Goal: Task Accomplishment & Management: Use online tool/utility

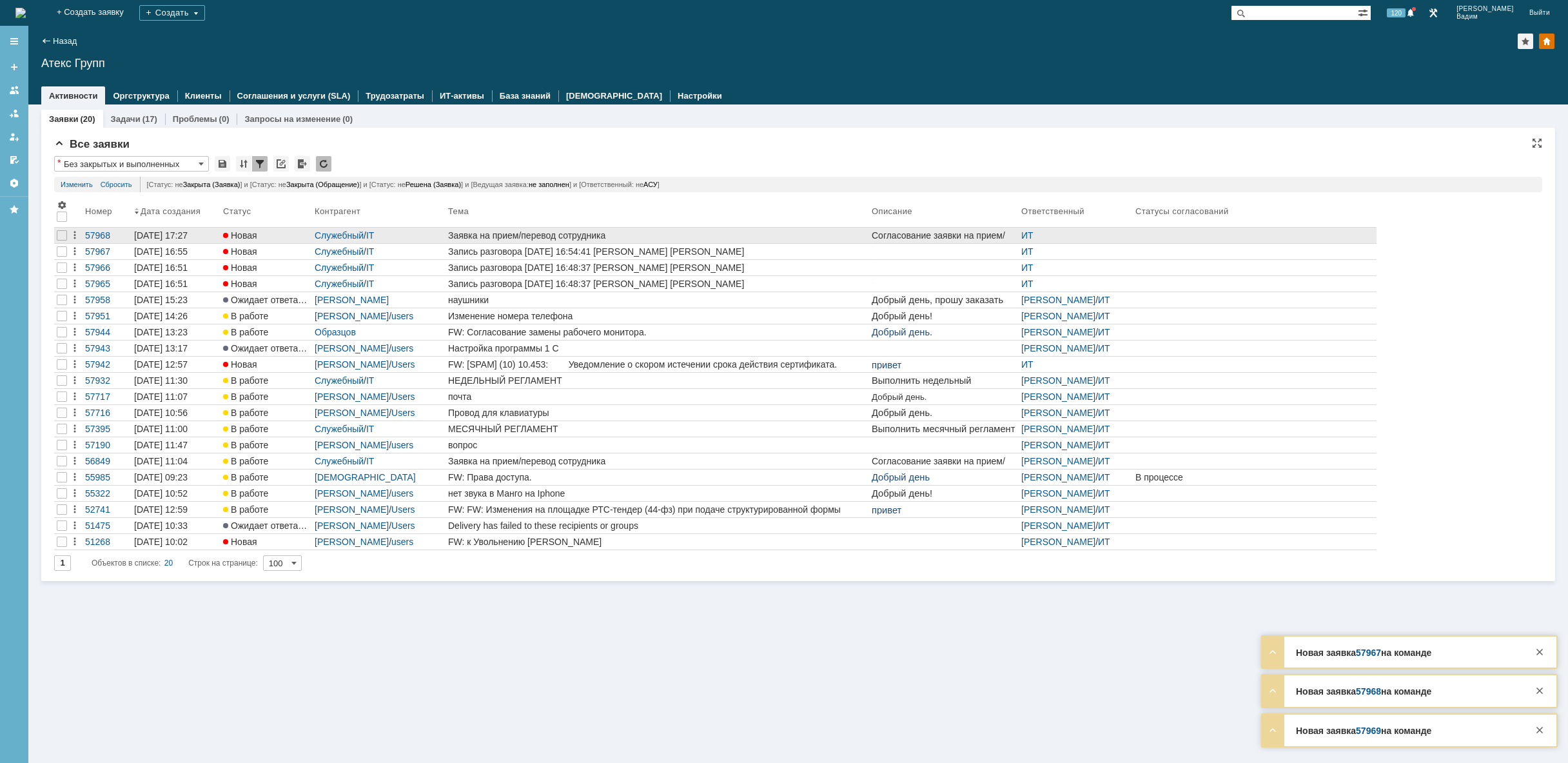
click at [662, 234] on div "Заявка на прием/перевод сотрудника" at bounding box center [657, 235] width 419 height 11
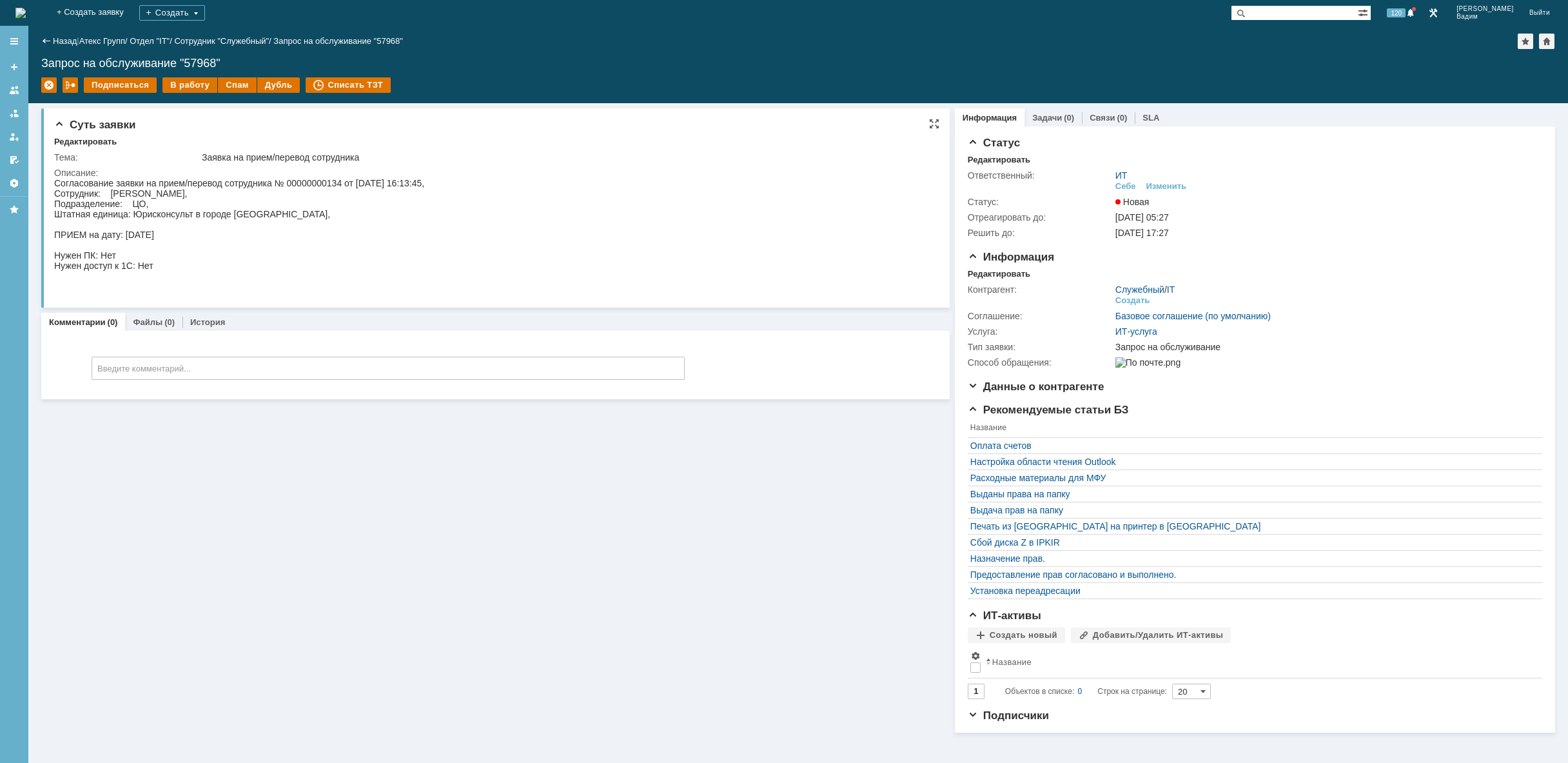
drag, startPoint x: 110, startPoint y: 193, endPoint x: 216, endPoint y: 195, distance: 106.0
click at [216, 195] on div "Согласование заявки на прием/перевод сотрудника № 00000000134 от [DATE] 16:13:4…" at bounding box center [239, 234] width 370 height 113
copy div "[PERSON_NAME]"
click at [26, 11] on img at bounding box center [20, 12] width 11 height 11
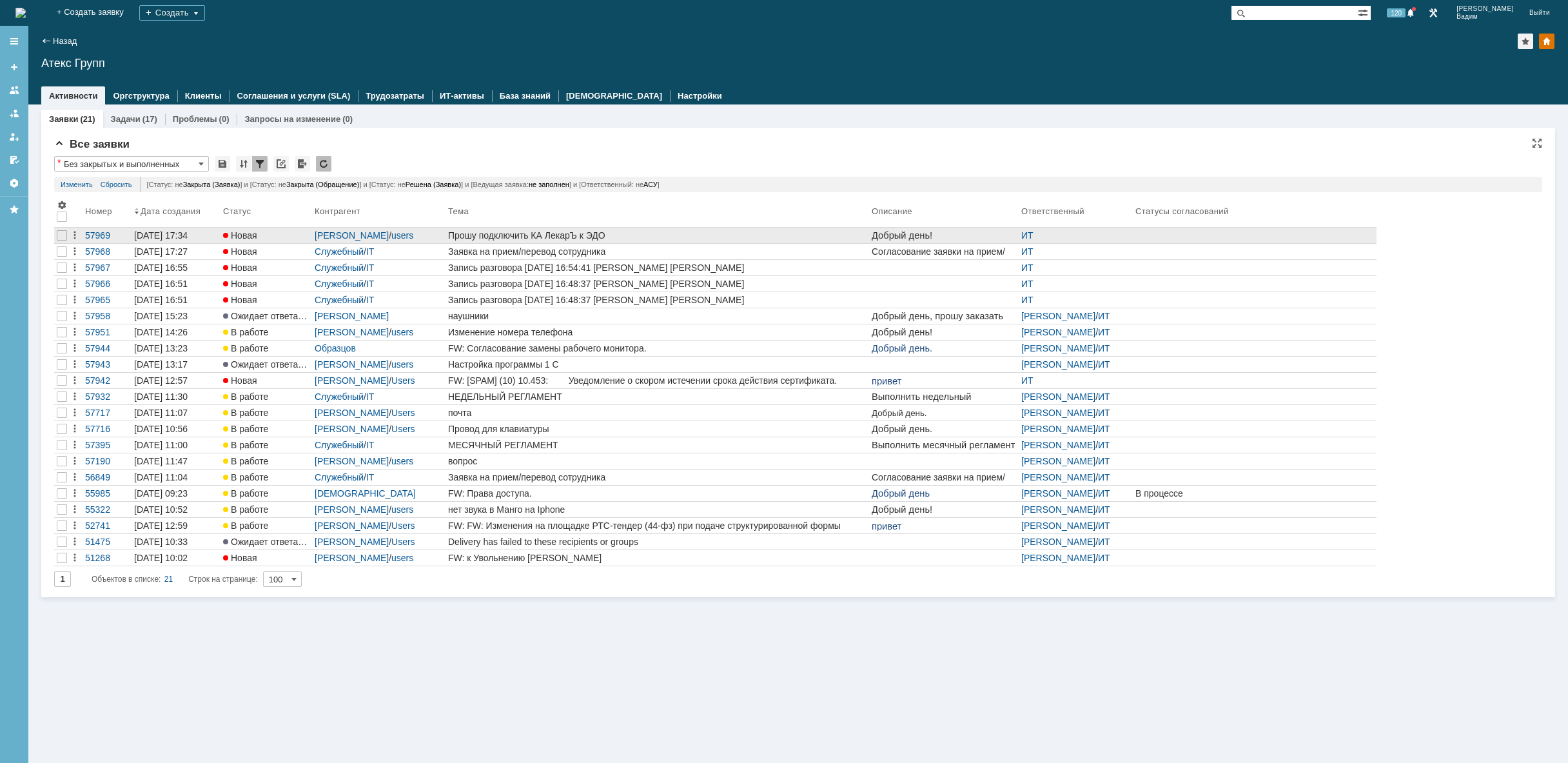
click at [663, 230] on div "Прошу подключить КА ЛекарЪ к ЭДО" at bounding box center [657, 235] width 419 height 11
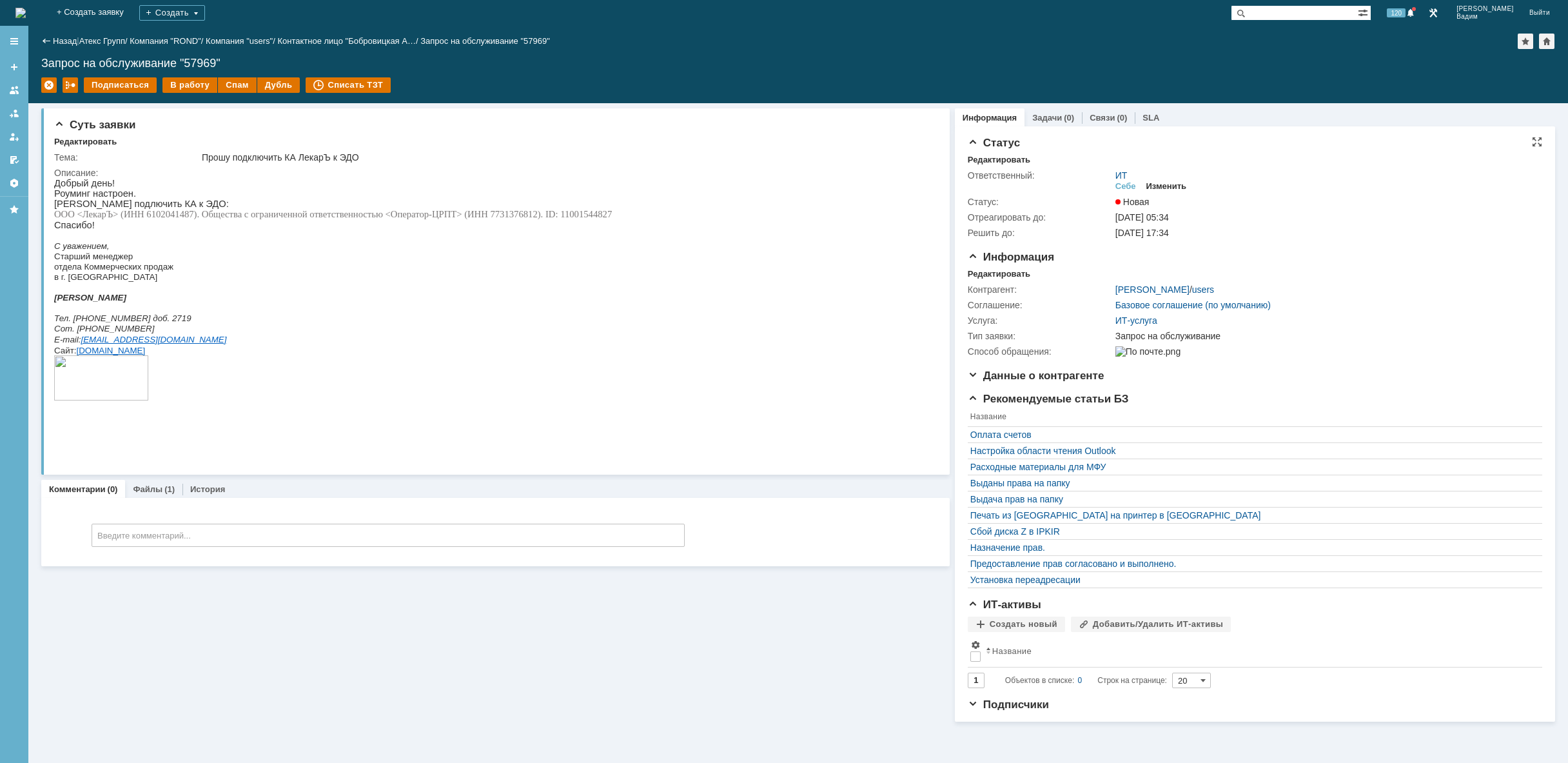
click at [1175, 183] on div "Изменить" at bounding box center [1167, 186] width 41 height 11
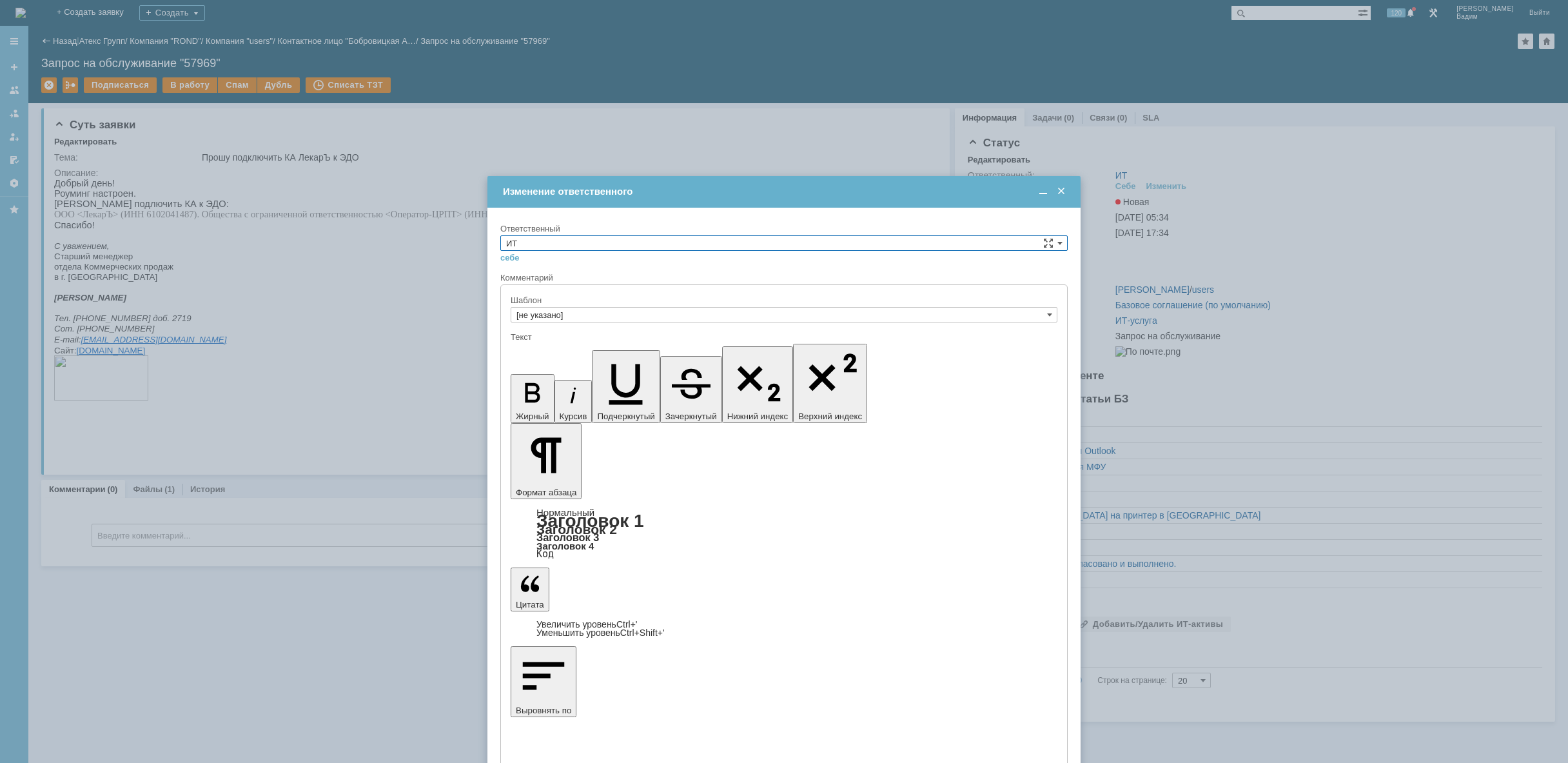
click at [688, 244] on input "ИТ" at bounding box center [783, 242] width 567 height 16
click at [570, 347] on span "АСУ" at bounding box center [783, 349] width 556 height 11
type input "АСУ"
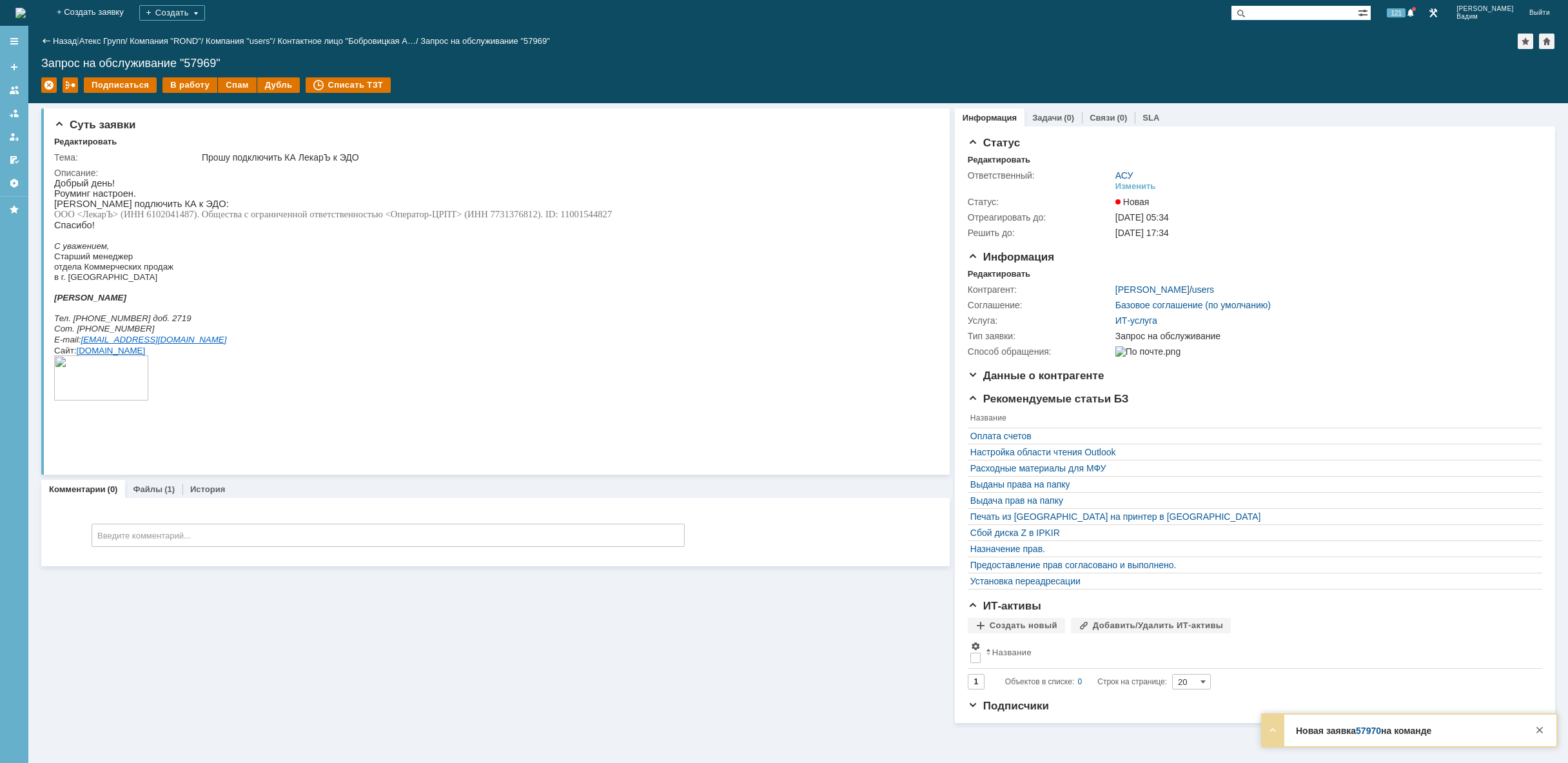
click at [26, 11] on img at bounding box center [20, 12] width 11 height 11
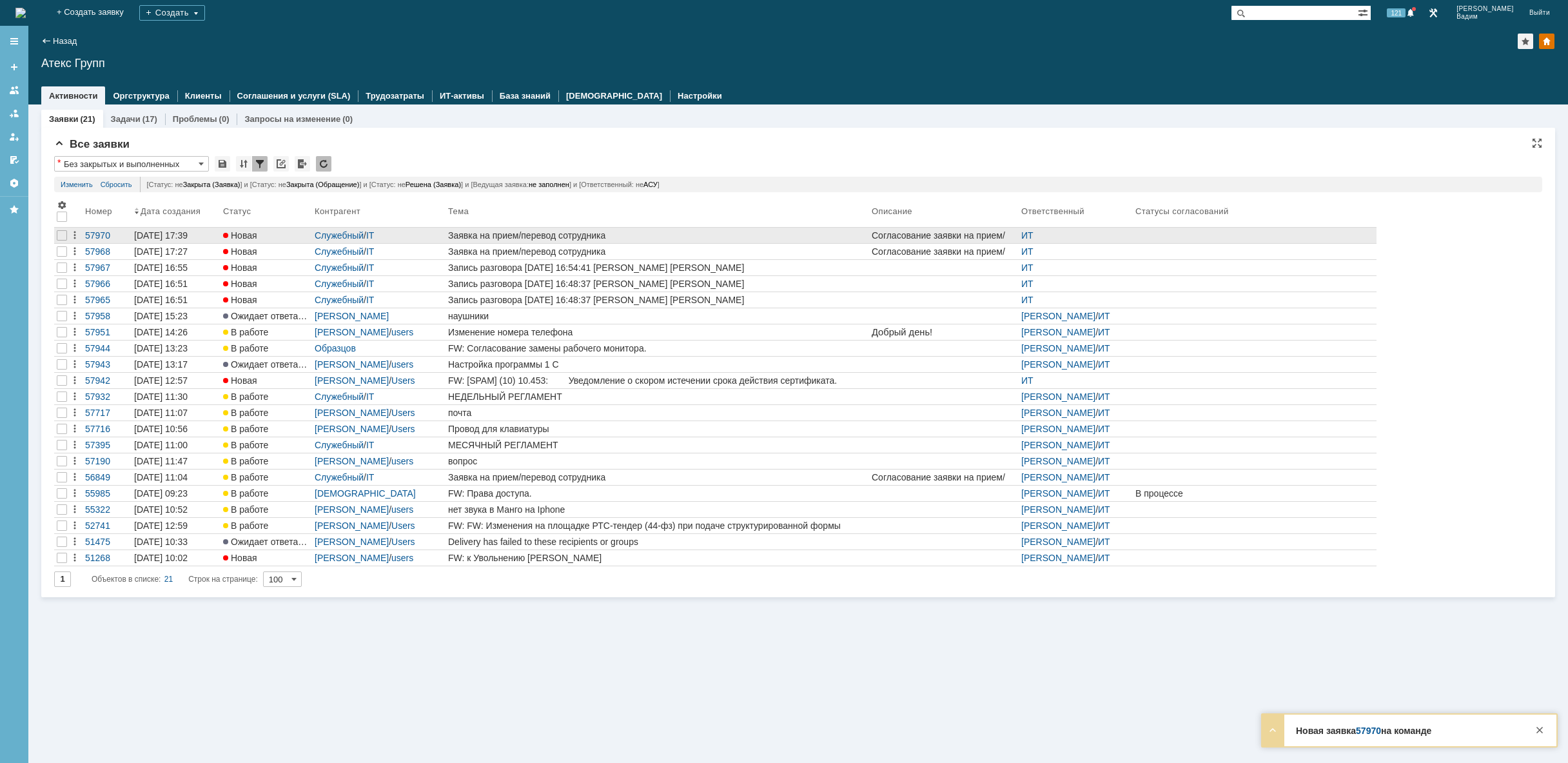
click at [610, 235] on div "Заявка на прием/перевод сотрудника" at bounding box center [657, 235] width 419 height 11
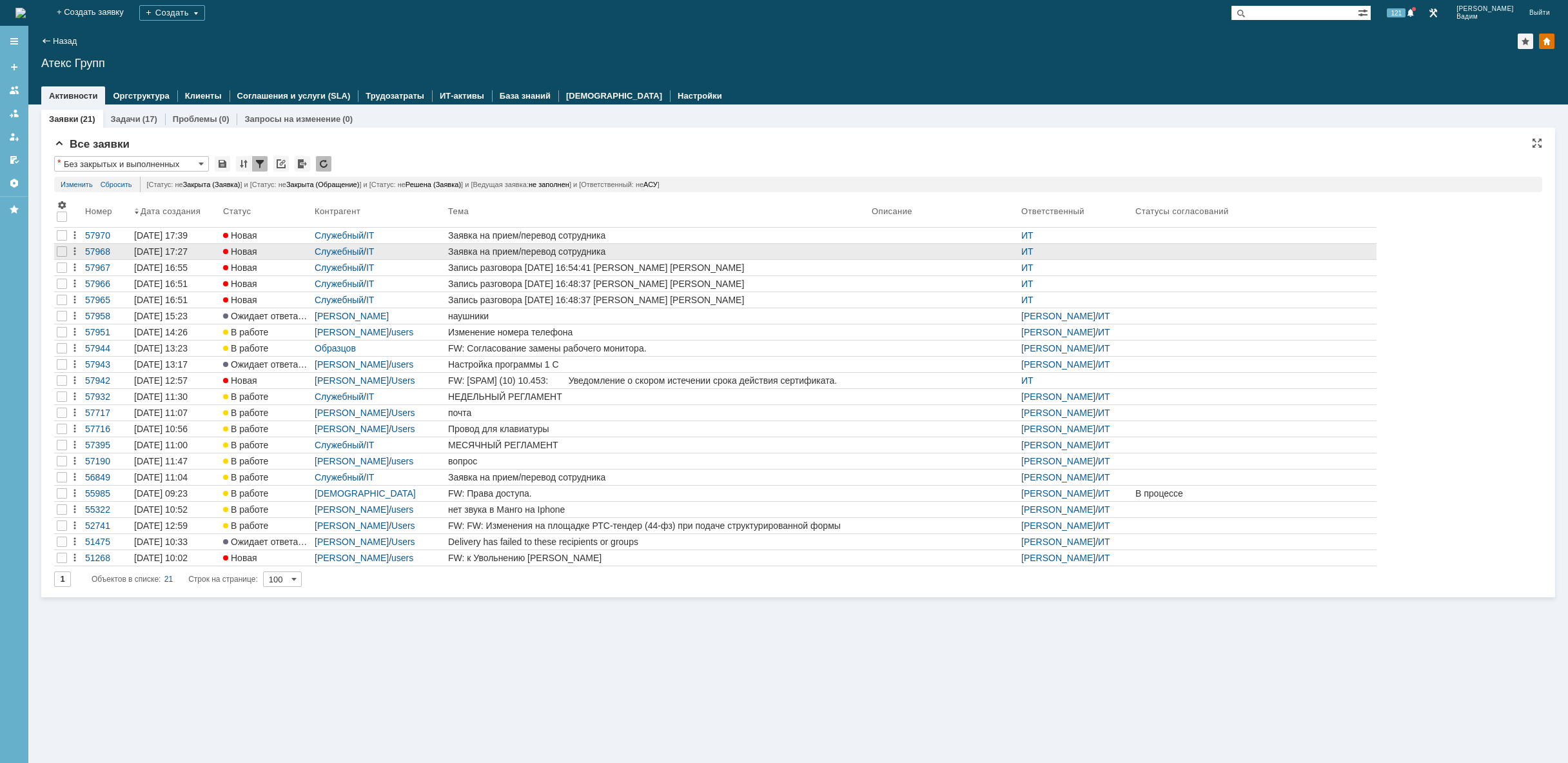
click at [671, 251] on div "Заявка на прием/перевод сотрудника" at bounding box center [657, 251] width 419 height 11
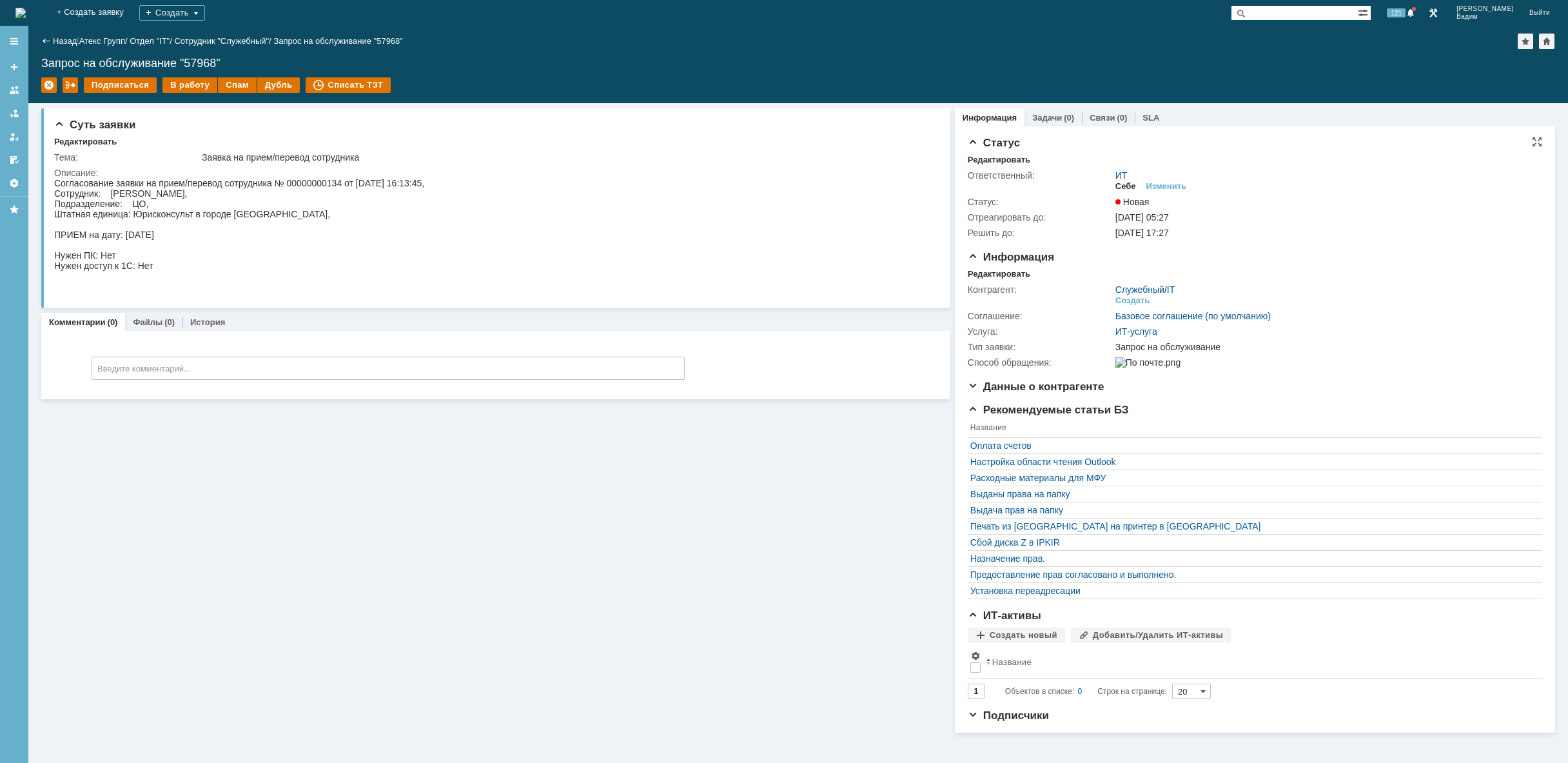
click at [1127, 188] on div "Себе" at bounding box center [1125, 186] width 20 height 11
click at [26, 12] on img at bounding box center [20, 12] width 11 height 11
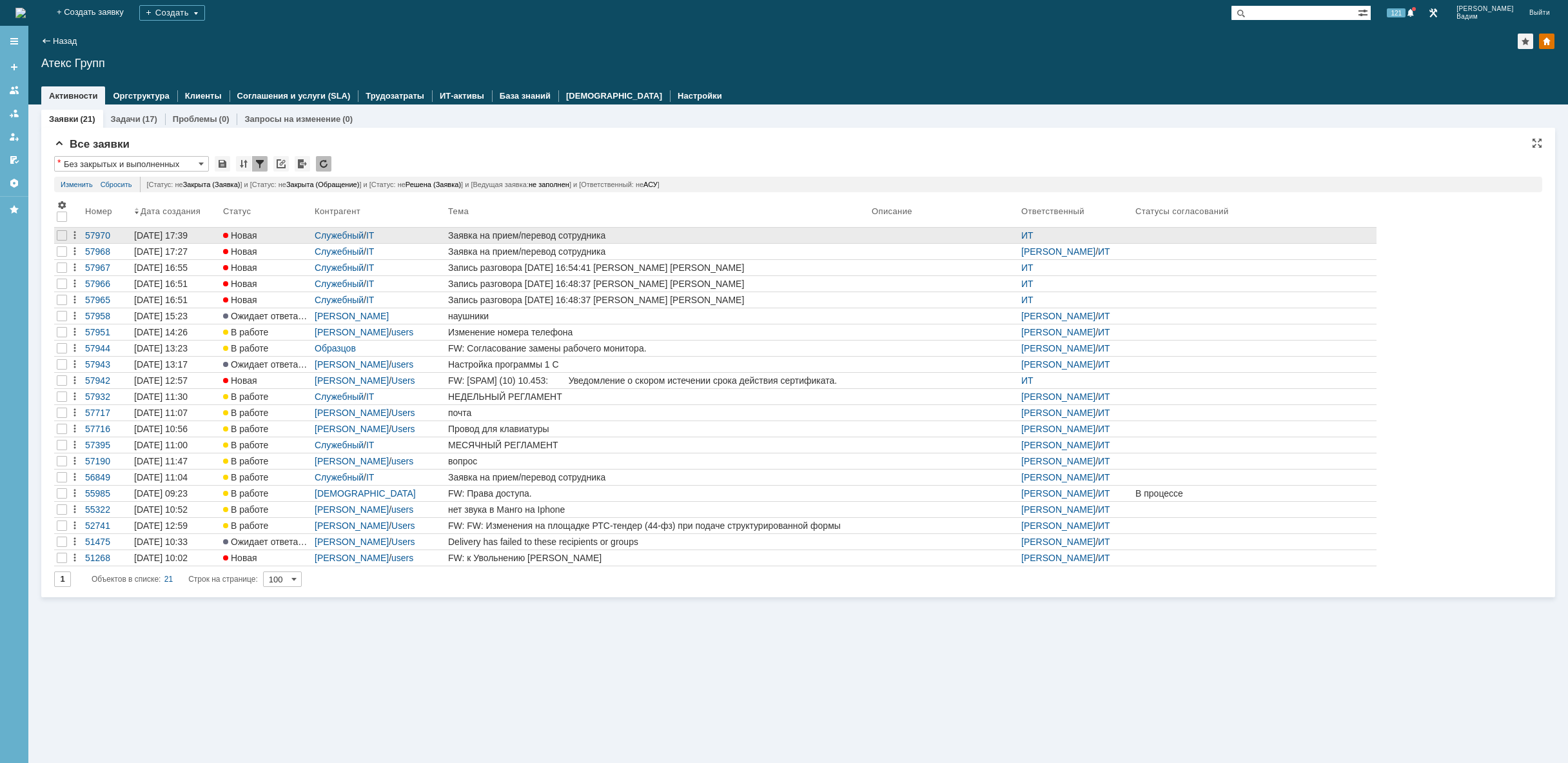
click at [564, 233] on div "Заявка на прием/перевод сотрудника" at bounding box center [657, 235] width 419 height 11
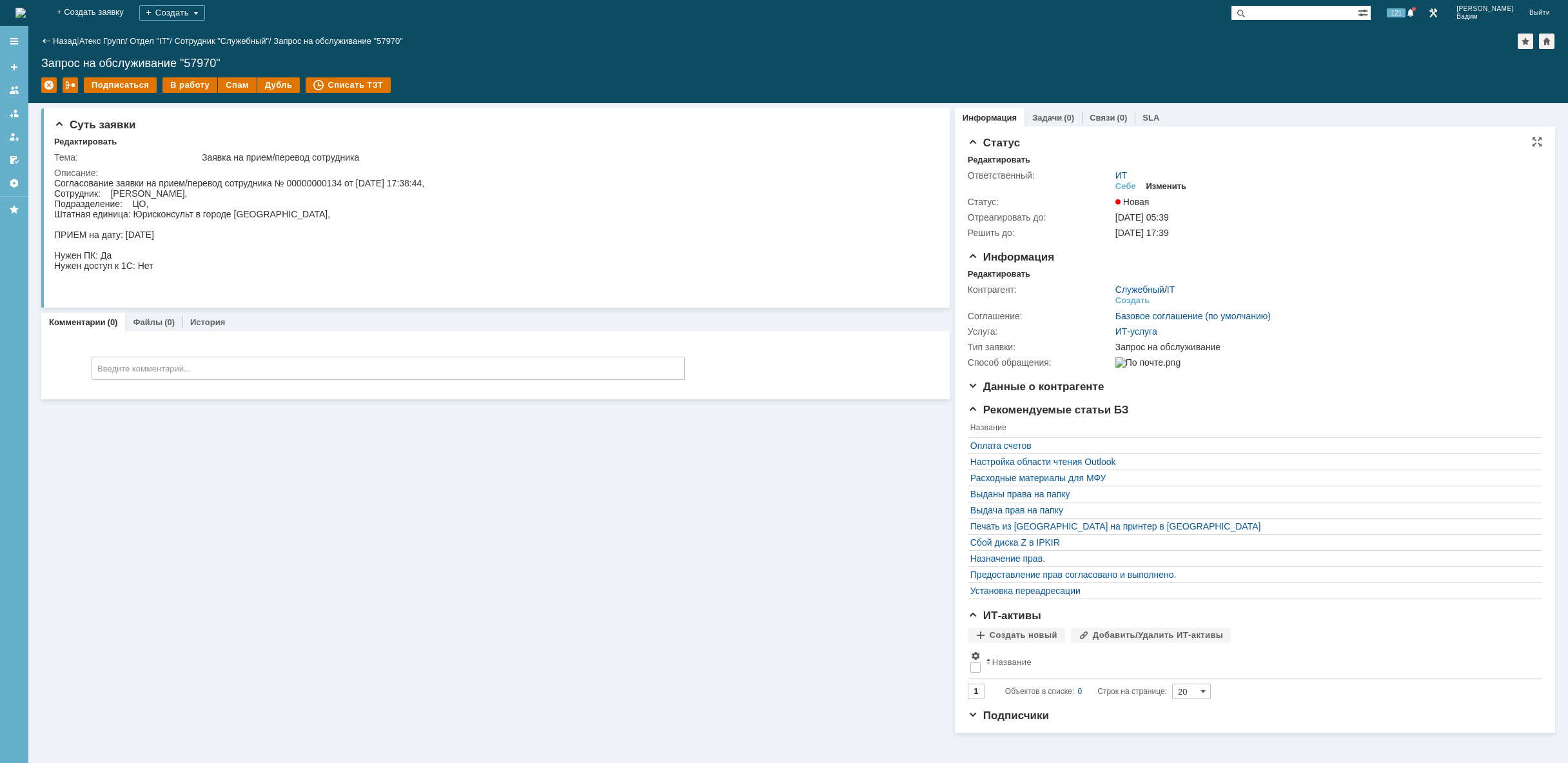
click at [1172, 184] on div "Изменить" at bounding box center [1167, 186] width 41 height 11
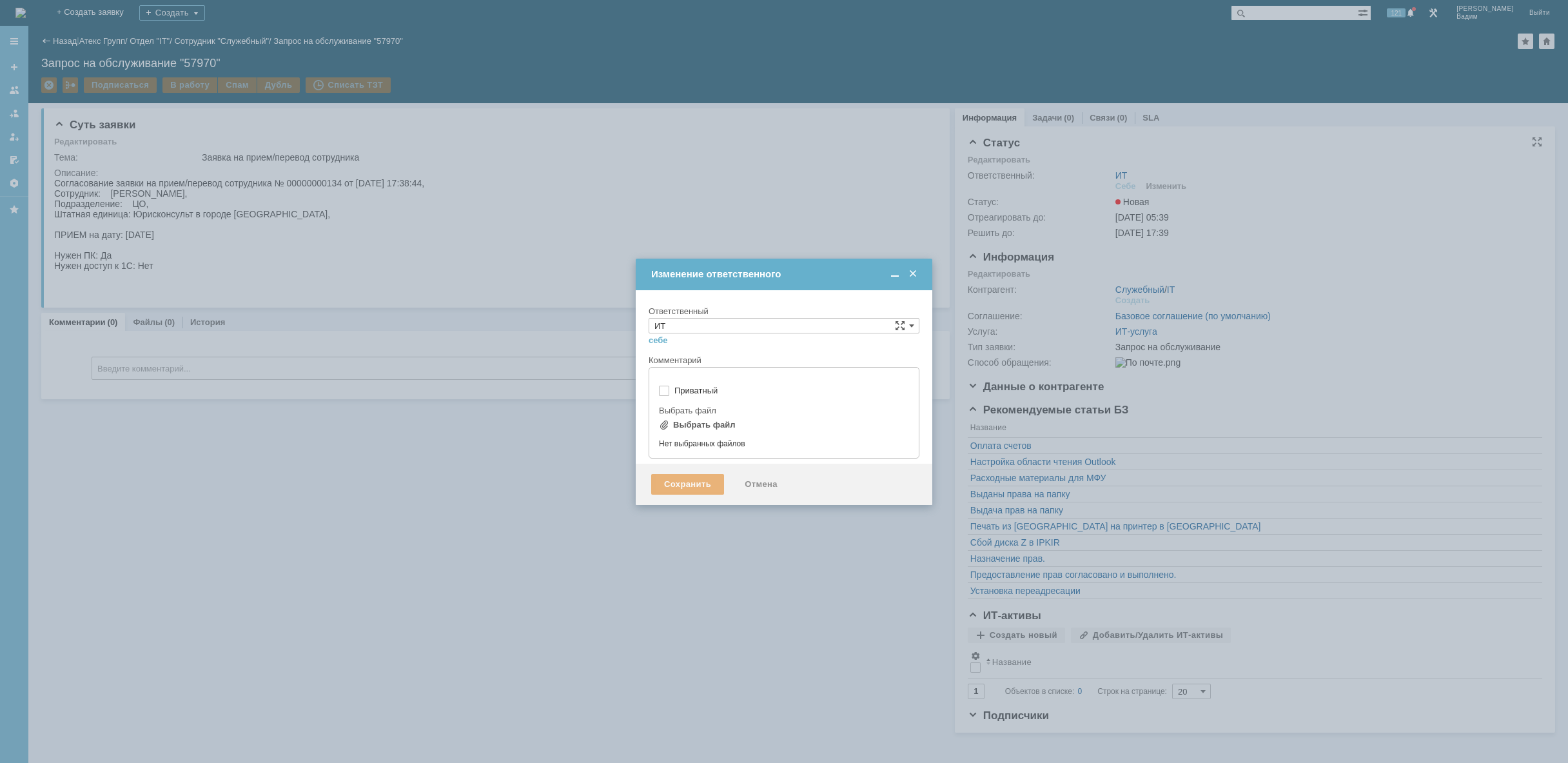
type input "[не указано]"
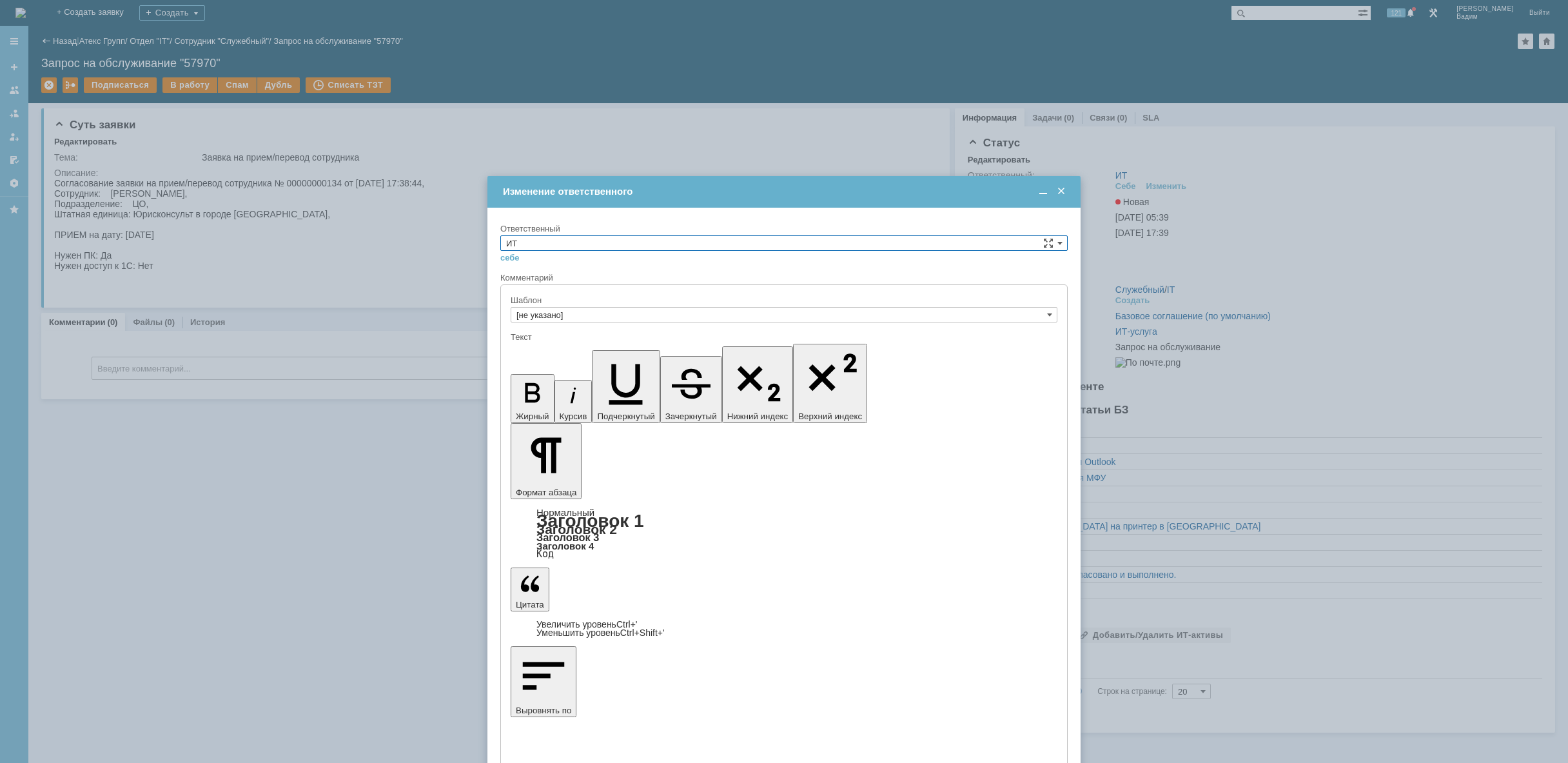
click at [726, 238] on input "ИТ" at bounding box center [783, 242] width 567 height 16
click at [661, 348] on span "АСУ" at bounding box center [783, 349] width 556 height 11
type input "АСУ"
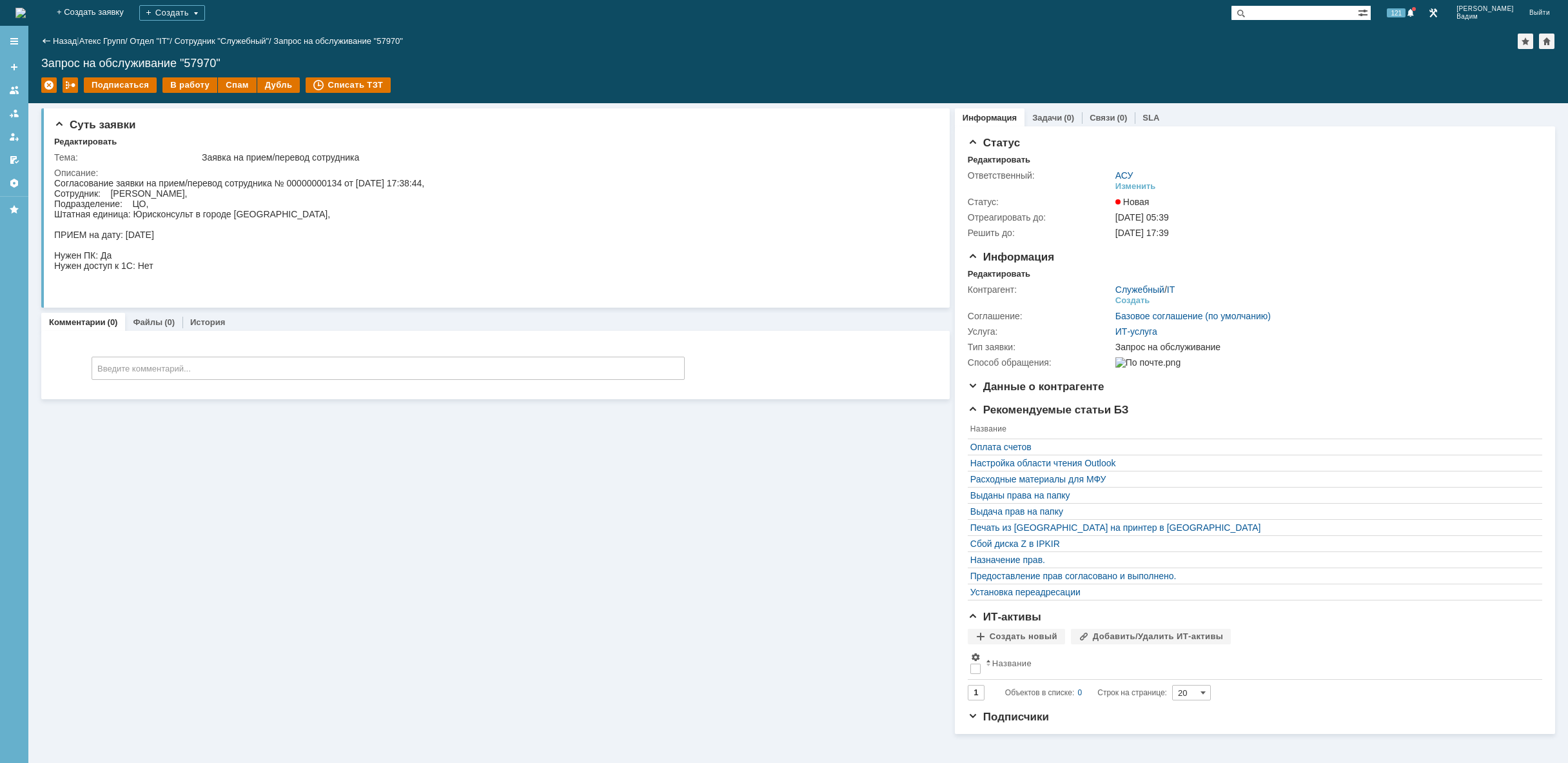
click at [26, 17] on img at bounding box center [20, 12] width 11 height 11
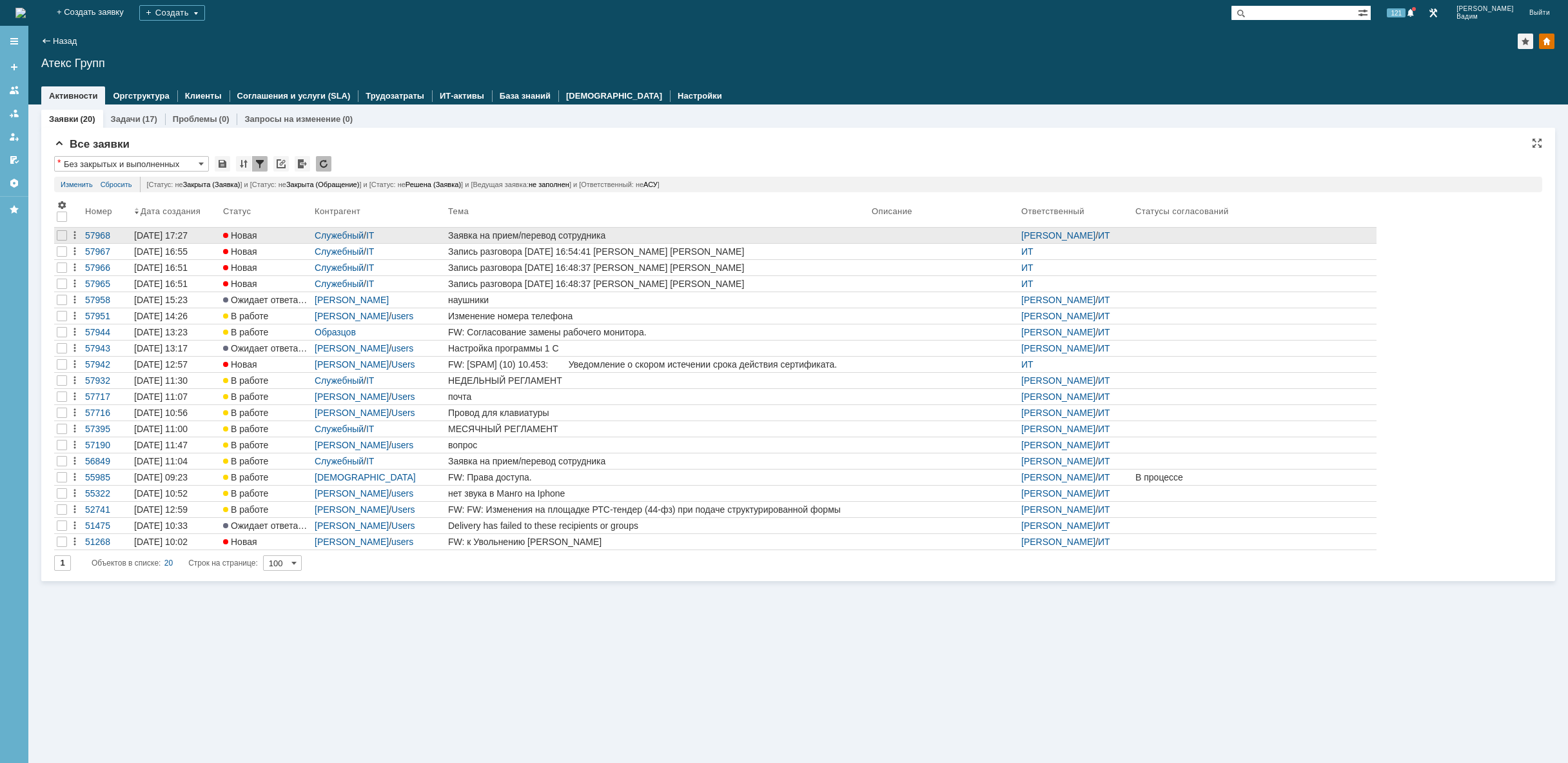
click at [576, 234] on div "Заявка на прием/перевод сотрудника" at bounding box center [657, 235] width 419 height 11
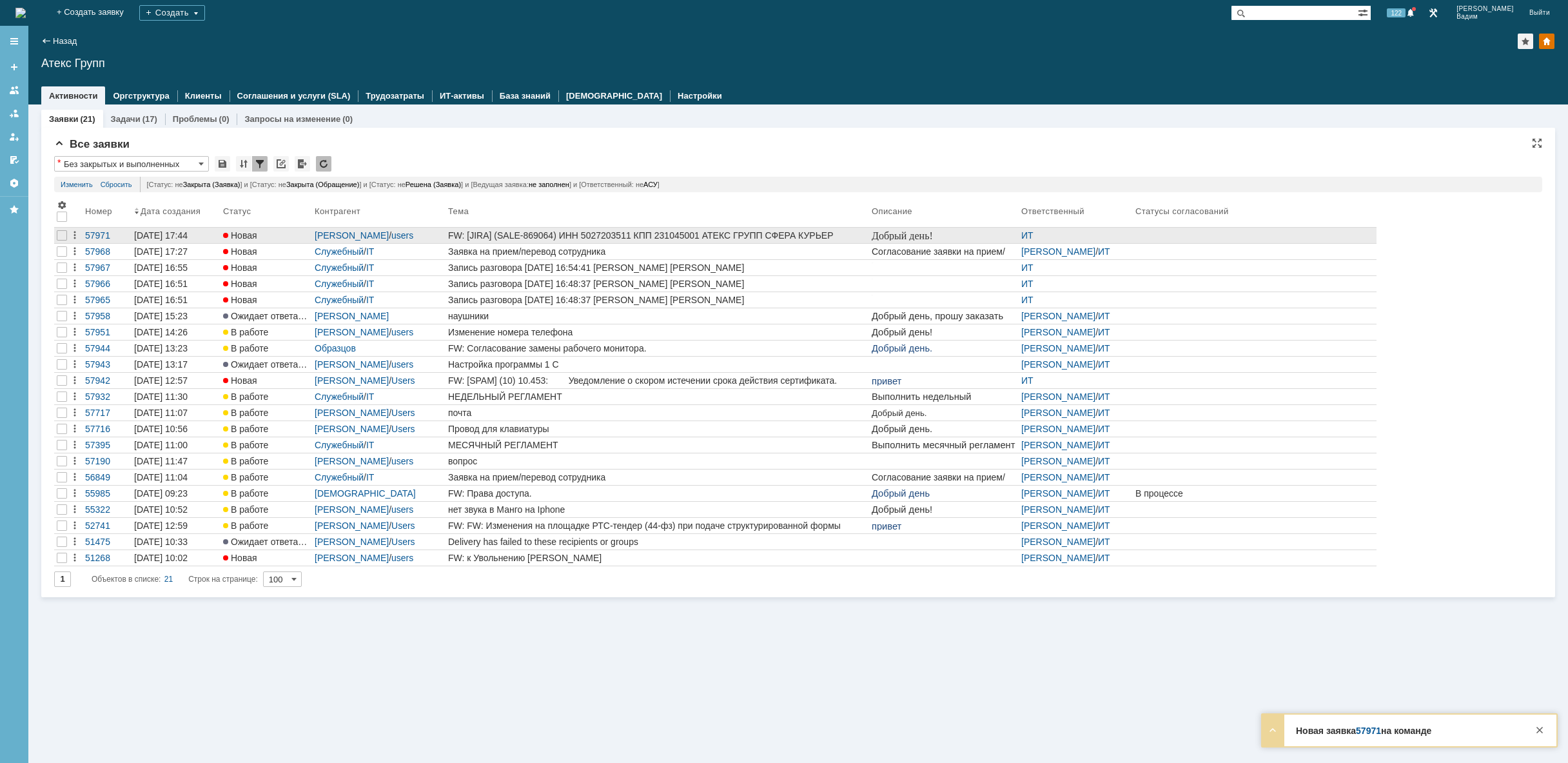
click at [699, 238] on div "FW: [JIRA] (SALE-869064) ИНН 5027203511 КПП 231045001 АТЕКС ГРУПП СФЕРА КУРЬЕР …" at bounding box center [657, 235] width 419 height 11
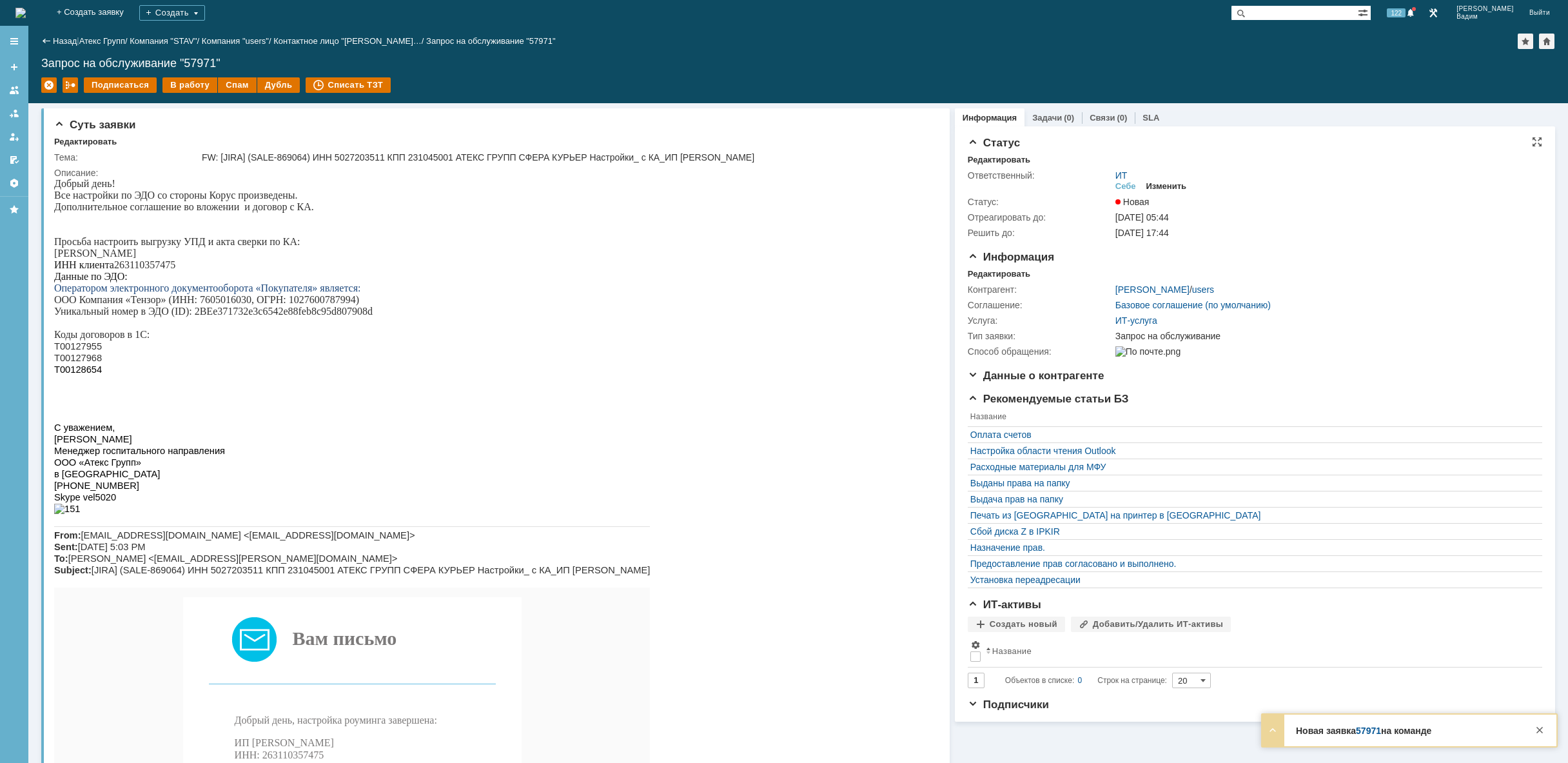
click at [1167, 182] on div "Изменить" at bounding box center [1167, 186] width 41 height 11
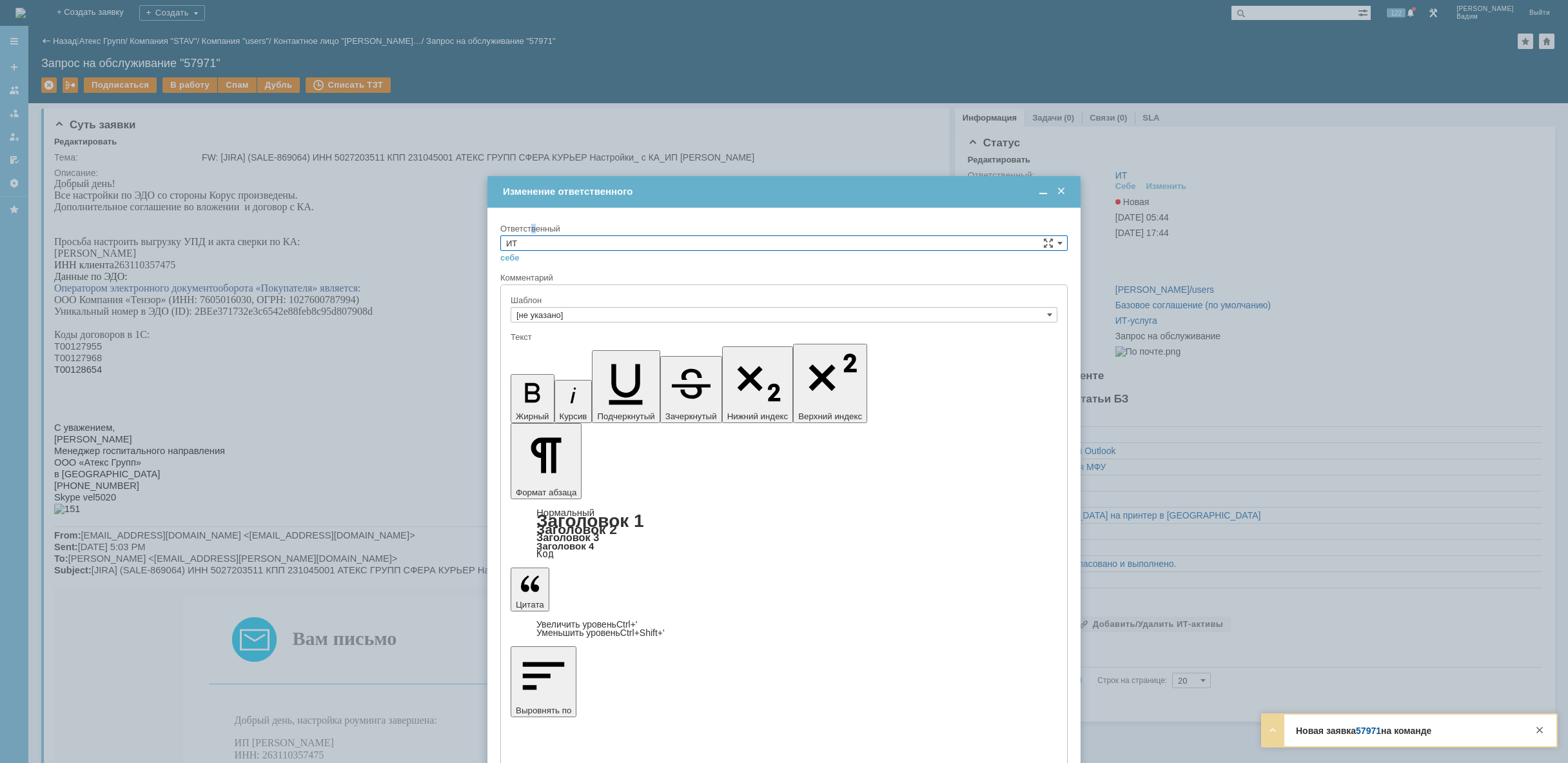
click at [534, 233] on div "Ответственный" at bounding box center [782, 228] width 565 height 8
click at [544, 244] on input "ИТ" at bounding box center [783, 242] width 567 height 16
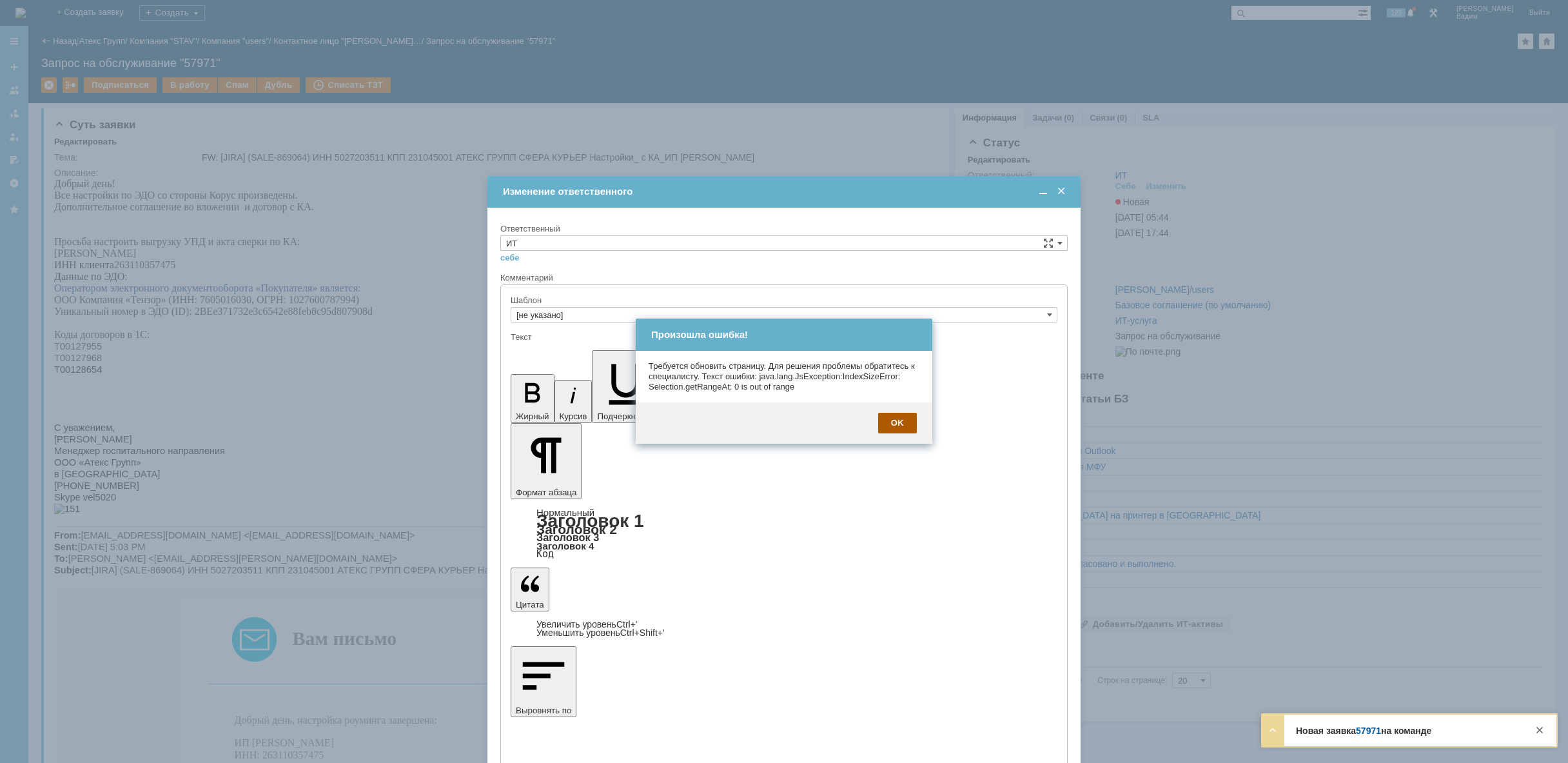
click at [894, 421] on div "OK" at bounding box center [897, 423] width 38 height 20
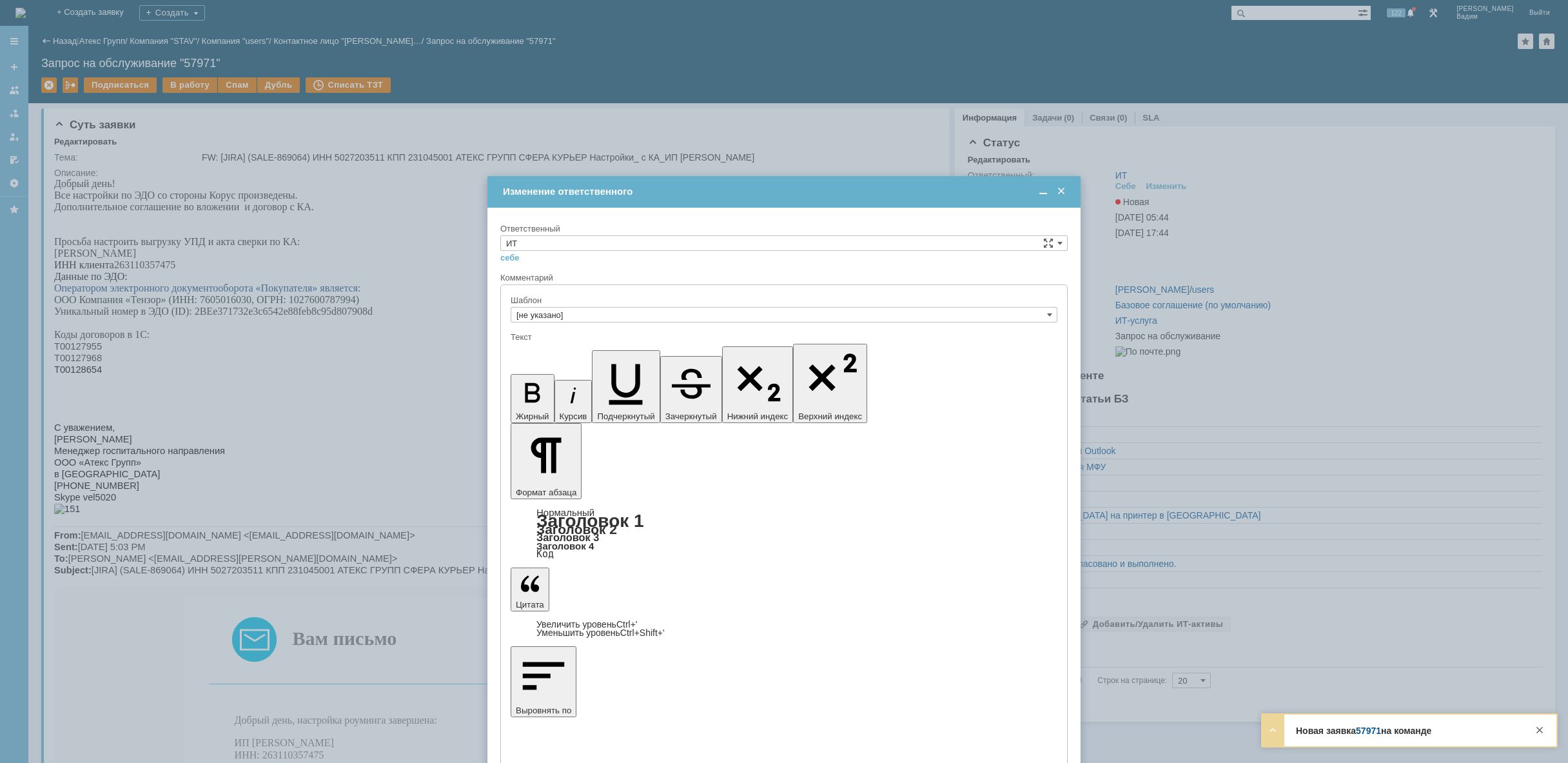
click at [561, 242] on input "ИТ" at bounding box center [783, 242] width 567 height 16
click at [530, 352] on span "АСУ" at bounding box center [783, 349] width 556 height 11
type input "АСУ"
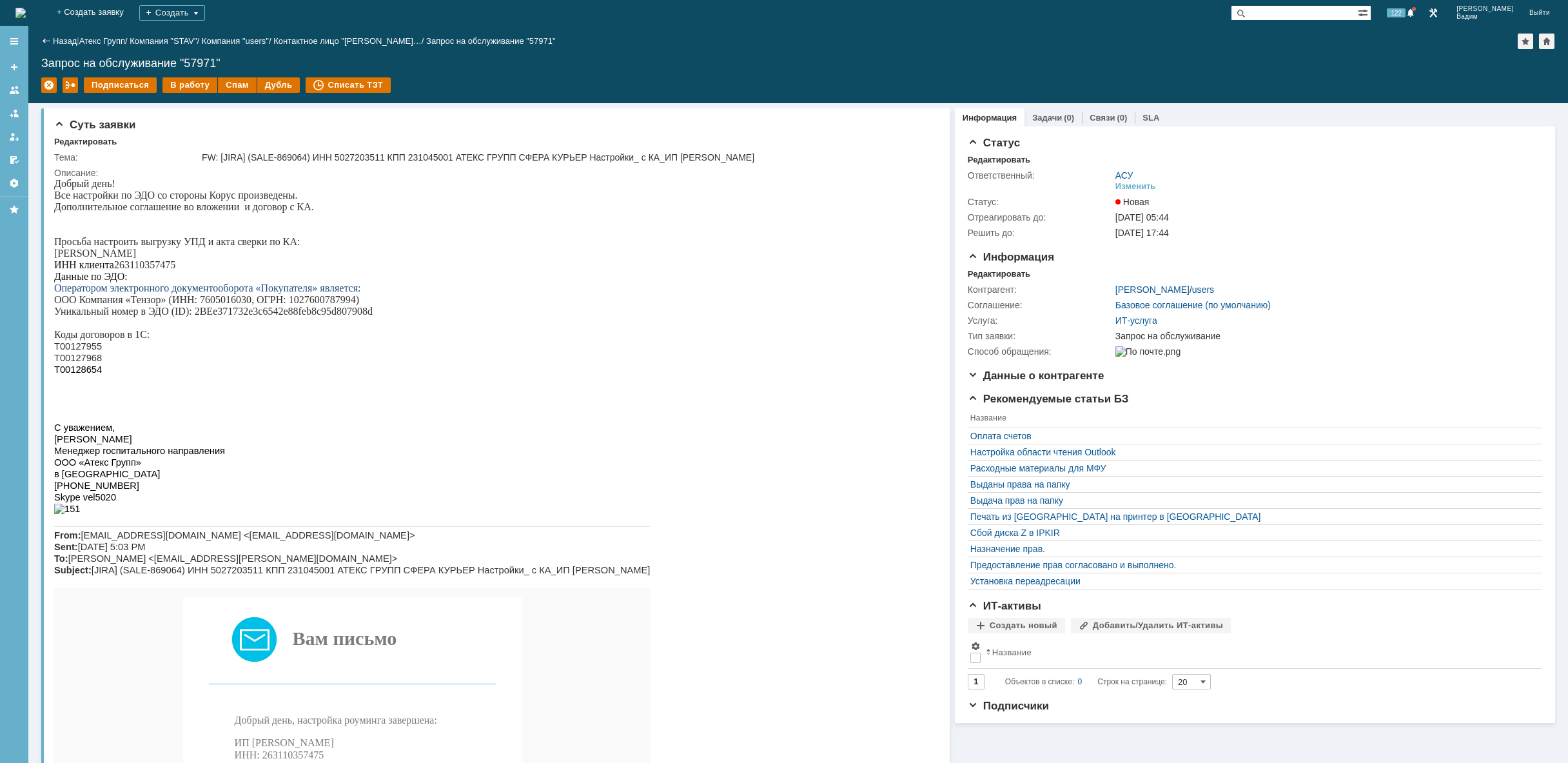
click at [26, 16] on img at bounding box center [20, 12] width 11 height 11
